Goal: Information Seeking & Learning: Learn about a topic

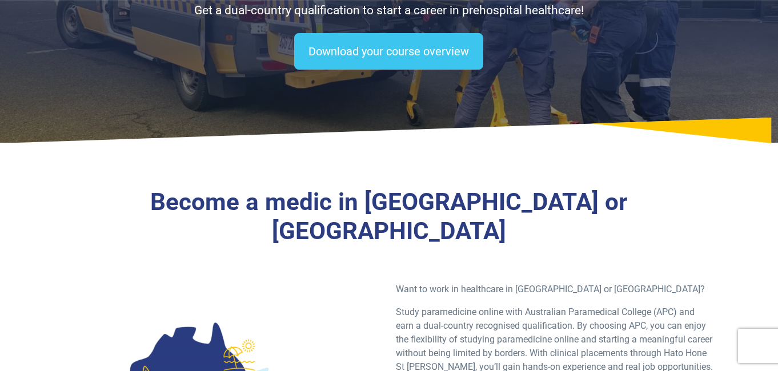
scroll to position [229, 0]
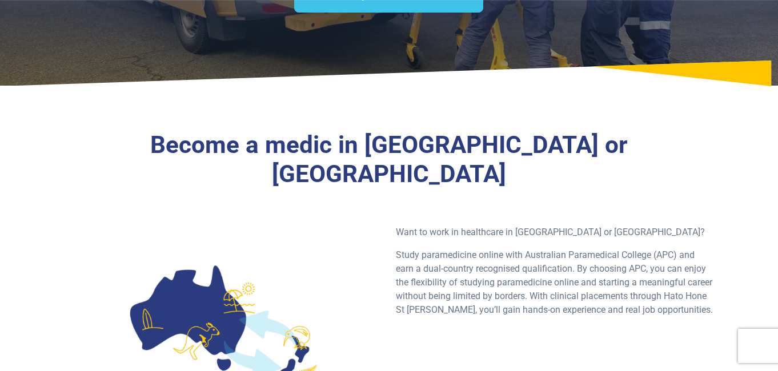
click at [340, 226] on div at bounding box center [223, 326] width 318 height 201
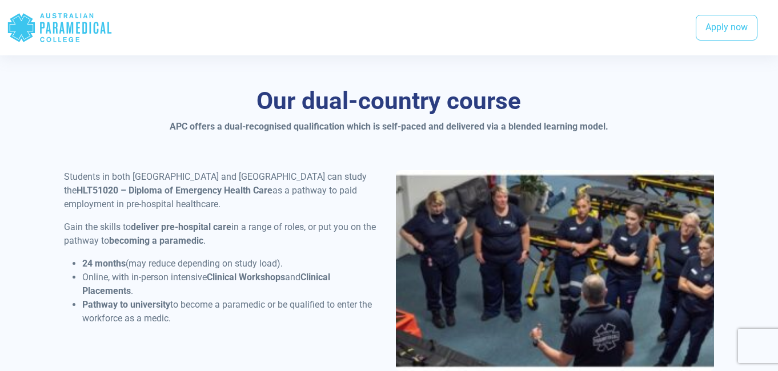
scroll to position [857, 0]
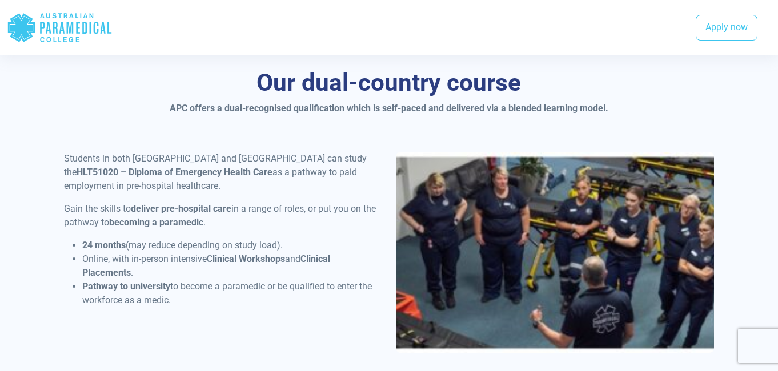
click at [340, 239] on li "24 months (may reduce depending on study load)." at bounding box center [232, 246] width 300 height 14
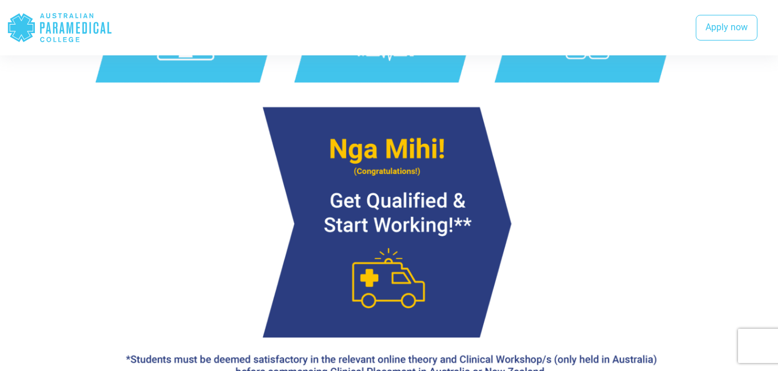
scroll to position [1371, 0]
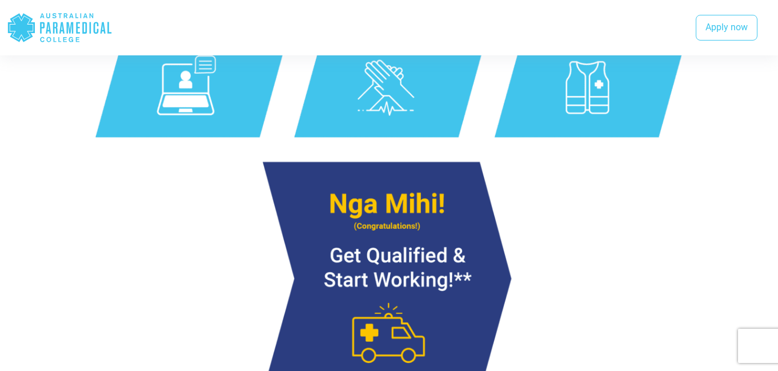
click at [245, 170] on img at bounding box center [389, 198] width 650 height 534
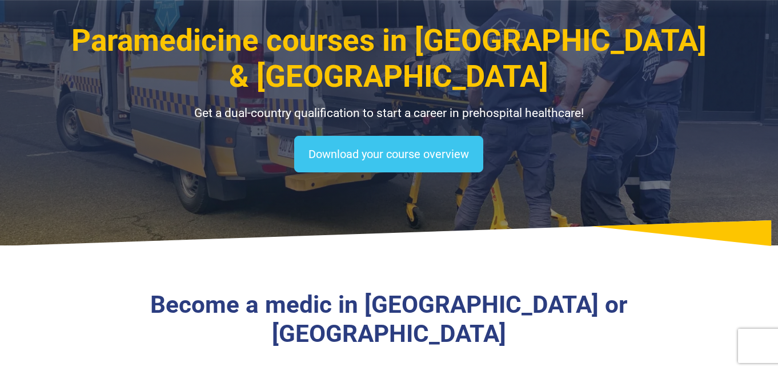
scroll to position [0, 0]
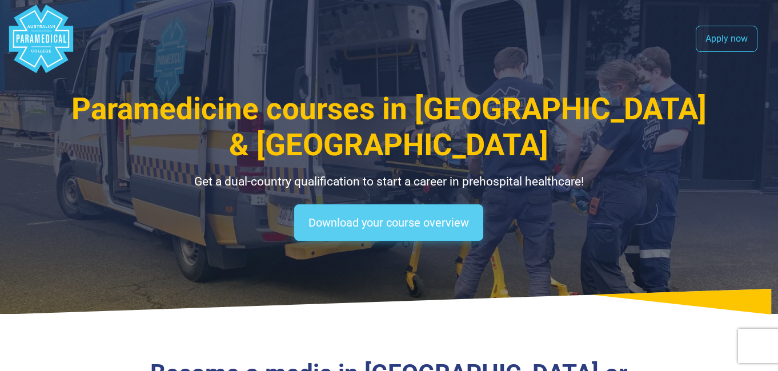
click at [326, 205] on link "Download your course overview" at bounding box center [388, 223] width 189 height 37
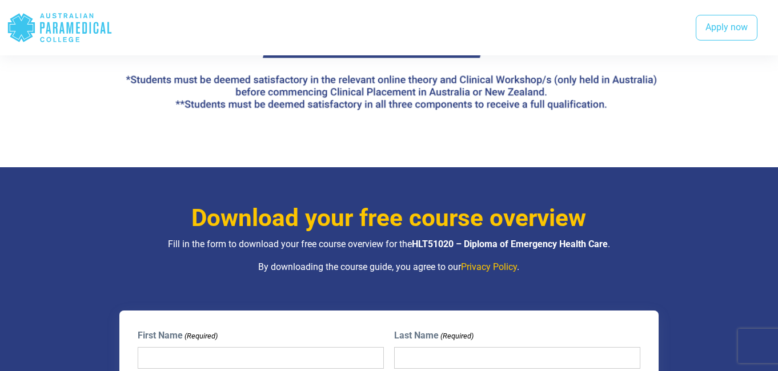
scroll to position [1820, 0]
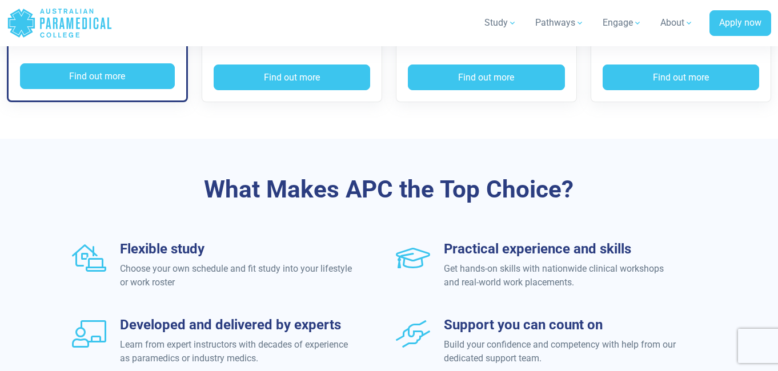
scroll to position [1143, 0]
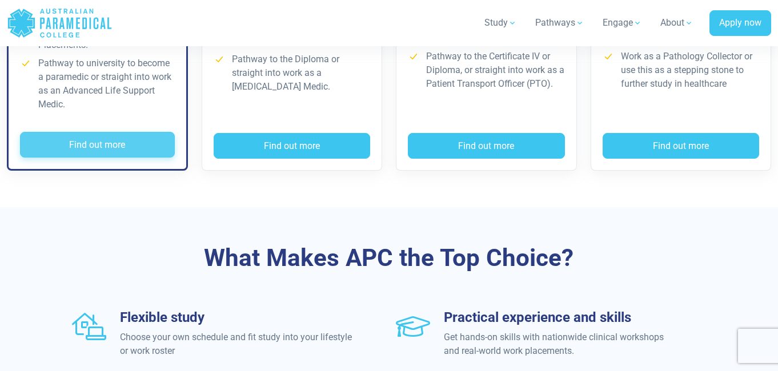
click at [111, 144] on button "Find out more" at bounding box center [97, 145] width 155 height 26
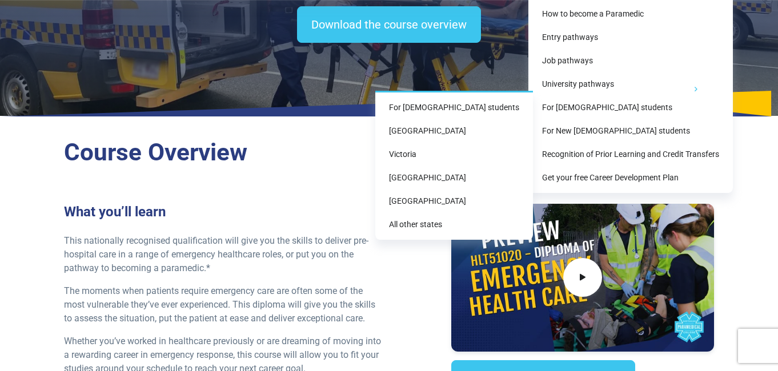
scroll to position [229, 0]
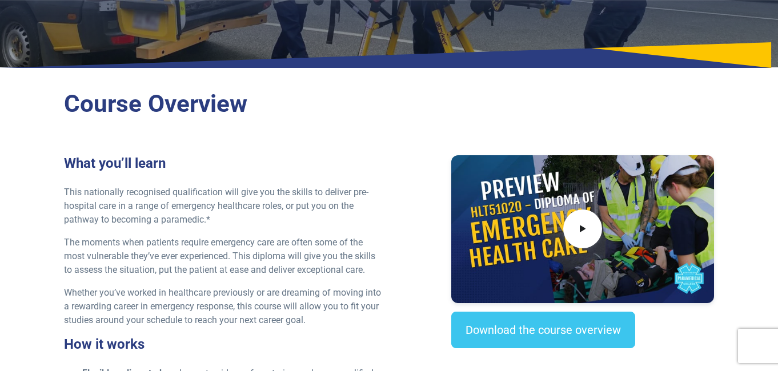
click at [53, 209] on div "Course Overview What you’ll learn This nationally recognised qualification will…" at bounding box center [389, 356] width 778 height 560
click at [202, 307] on p "Whether you’ve worked in healthcare previously or are dreaming of moving into a…" at bounding box center [223, 306] width 318 height 41
click at [38, 215] on div "Course Overview What you’ll learn This nationally recognised qualification will…" at bounding box center [389, 356] width 778 height 560
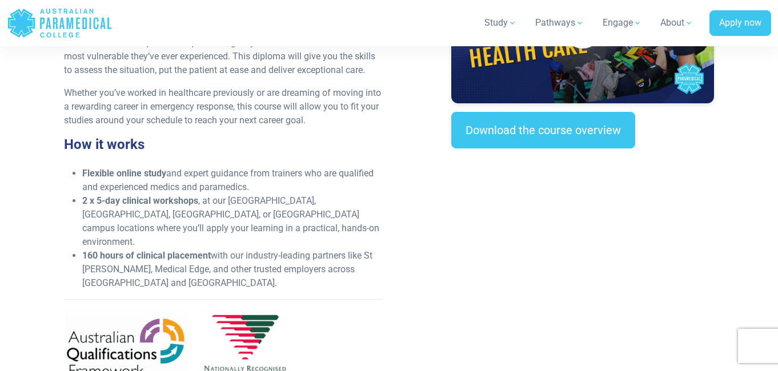
scroll to position [457, 0]
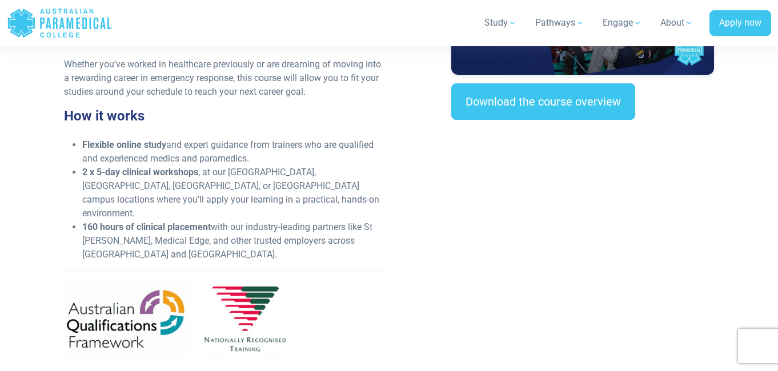
click at [403, 181] on div "What you’ll learn This nationally recognised qualification will give you the sk…" at bounding box center [388, 149] width 663 height 445
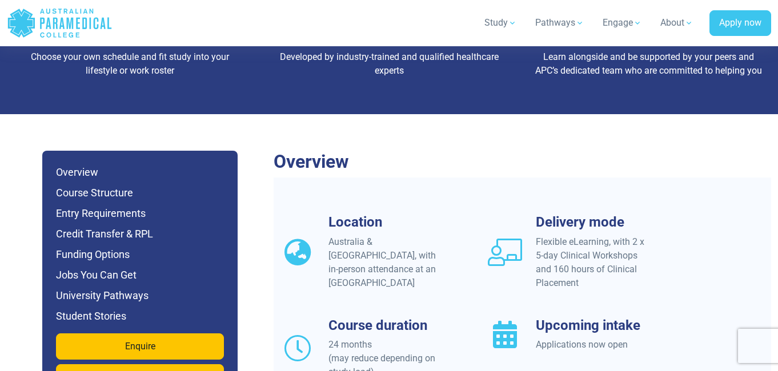
scroll to position [1028, 0]
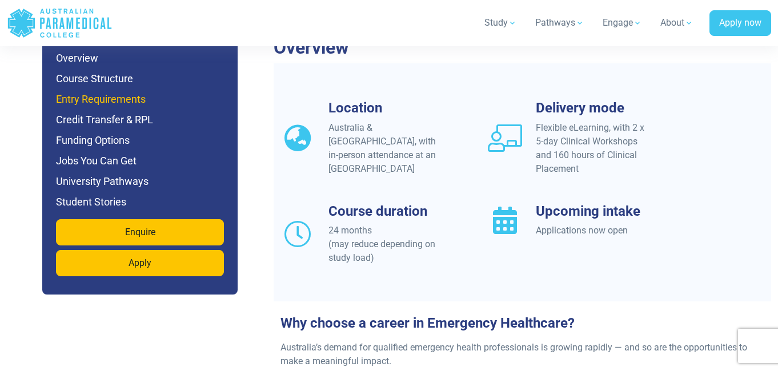
click at [110, 102] on h6 "Entry Requirements" at bounding box center [140, 99] width 168 height 16
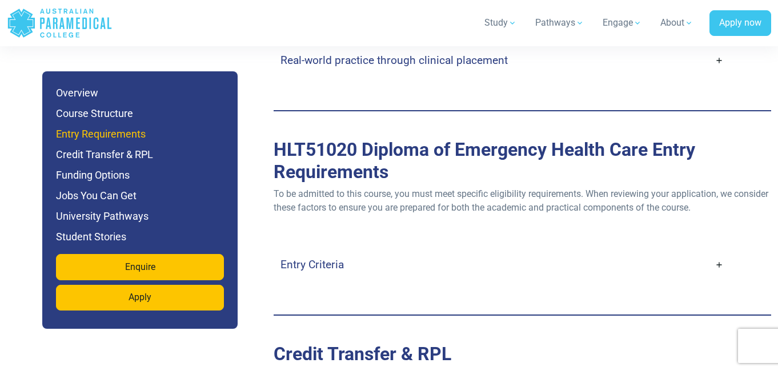
scroll to position [3139, 0]
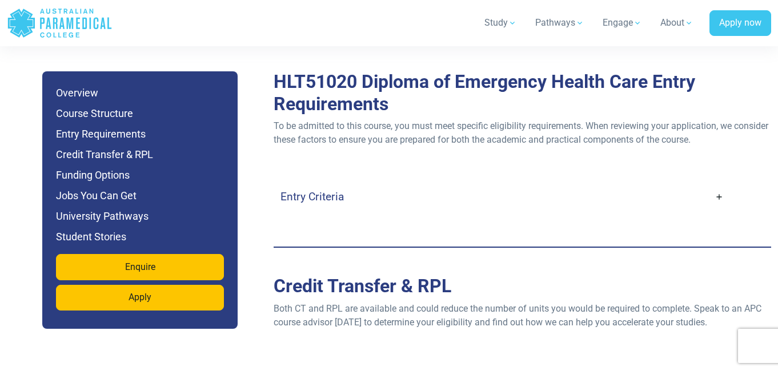
click at [386, 189] on link "Entry Criteria" at bounding box center [501, 196] width 443 height 27
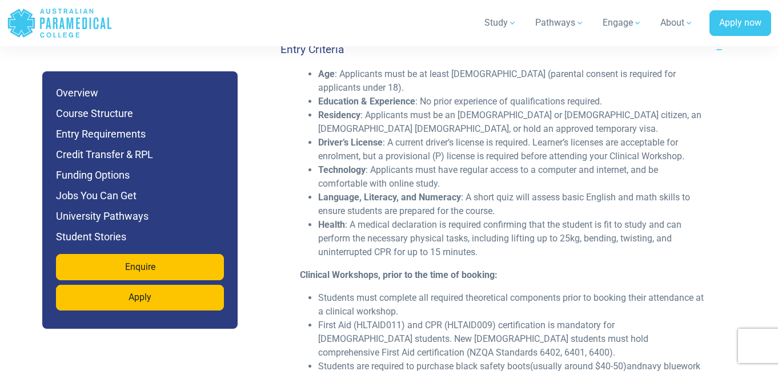
scroll to position [3310, 0]
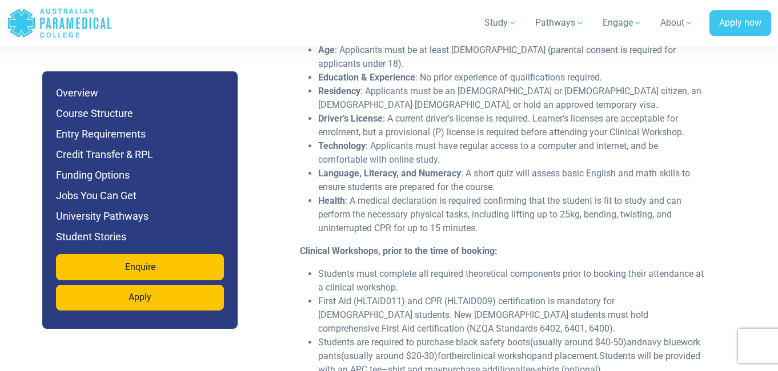
click at [526, 171] on li "Language, Literacy, and Numeracy : A short quiz will assess basic English and m…" at bounding box center [511, 180] width 387 height 27
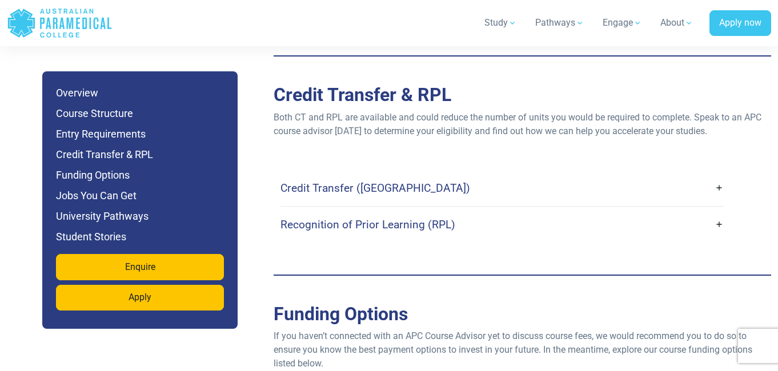
scroll to position [3767, 0]
click at [526, 174] on link "Credit Transfer (CT)" at bounding box center [501, 187] width 443 height 27
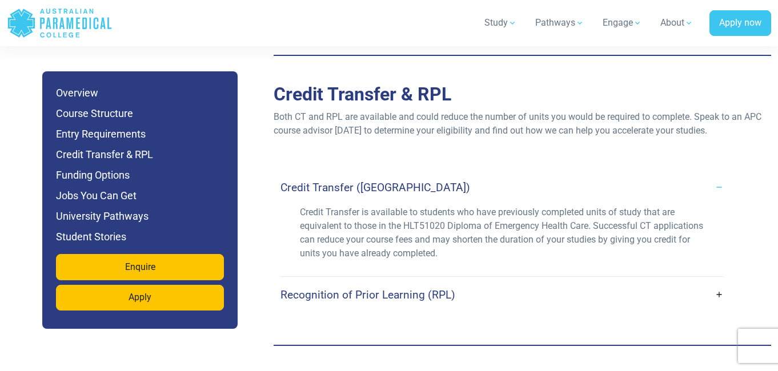
click at [511, 282] on link "Recognition of Prior Learning (RPL)" at bounding box center [501, 295] width 443 height 27
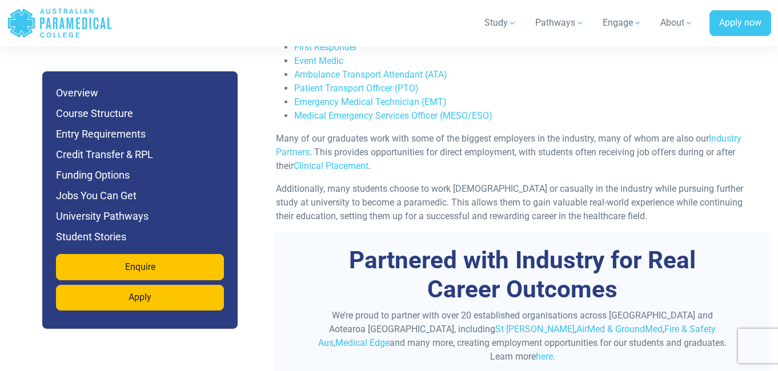
scroll to position [4567, 0]
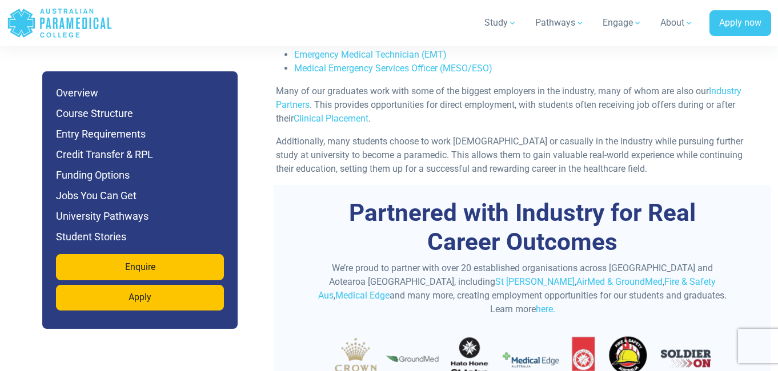
click at [570, 99] on p "Many of our graduates work with some of the biggest employers in the industry, …" at bounding box center [518, 105] width 484 height 41
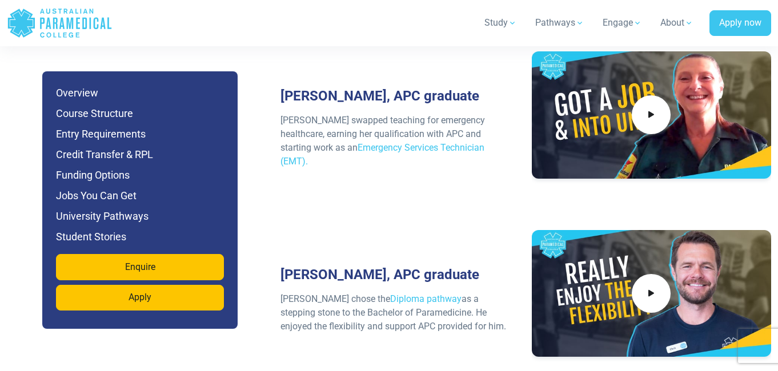
scroll to position [6052, 0]
